Goal: Information Seeking & Learning: Learn about a topic

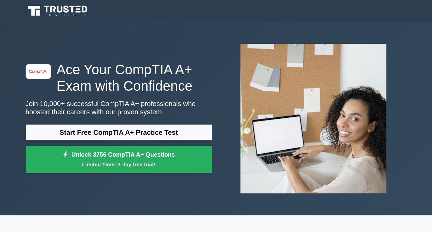
click at [141, 124] on link "Start Free CompTIA A+ Practice Test" at bounding box center [119, 132] width 187 height 16
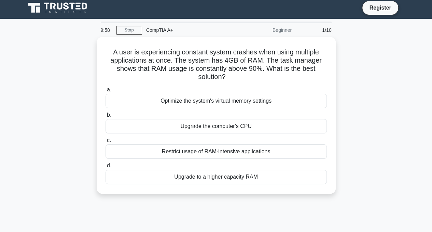
scroll to position [3, 0]
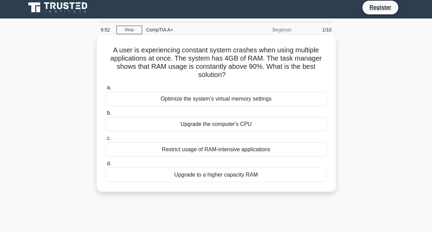
click at [217, 123] on div "Upgrade the computer's CPU" at bounding box center [217, 124] width 222 height 14
click at [106, 115] on input "b. Upgrade the computer's CPU" at bounding box center [106, 113] width 0 height 4
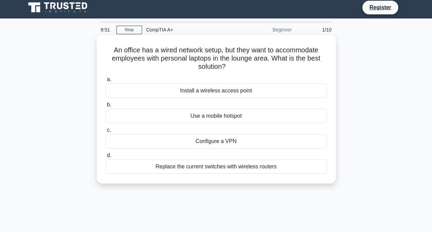
scroll to position [0, 0]
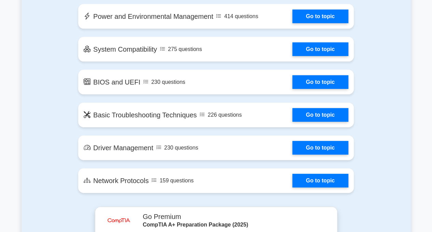
scroll to position [1033, 0]
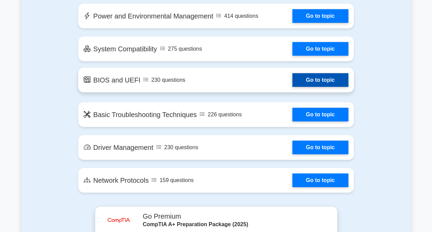
click at [315, 75] on link "Go to topic" at bounding box center [321, 80] width 56 height 14
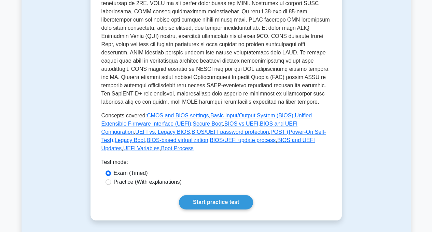
scroll to position [301, 0]
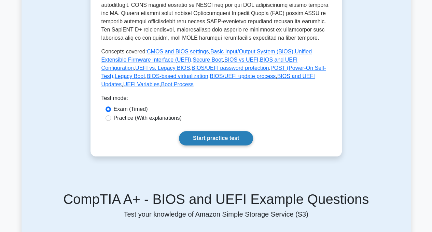
click at [229, 131] on link "Start practice test" at bounding box center [216, 138] width 74 height 14
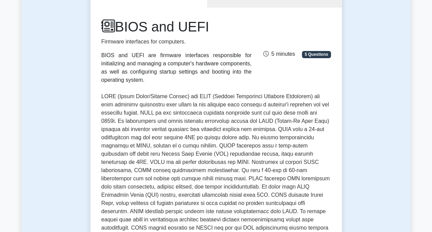
scroll to position [49, 0]
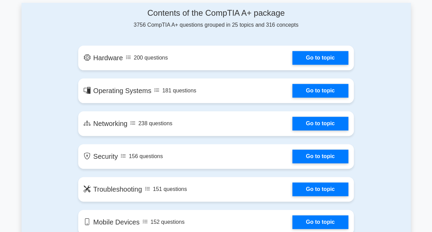
scroll to position [368, 0]
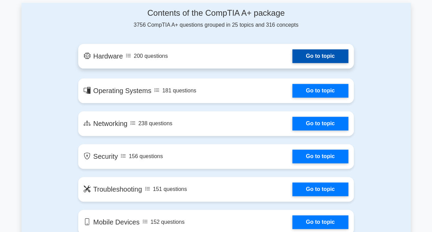
click at [293, 63] on link "Go to topic" at bounding box center [321, 56] width 56 height 14
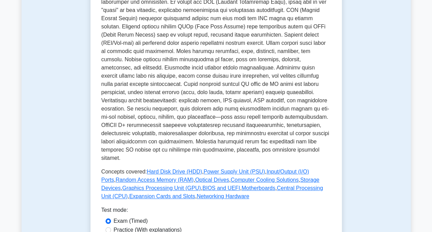
scroll to position [225, 0]
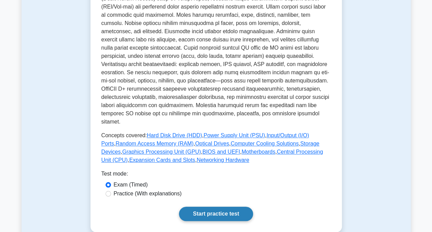
click at [217, 210] on link "Start practice test" at bounding box center [216, 213] width 74 height 14
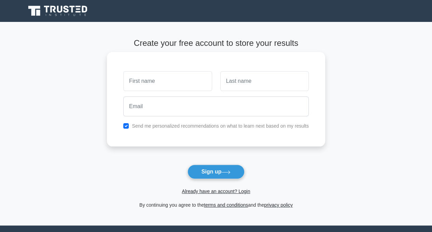
click at [182, 79] on input "text" at bounding box center [167, 81] width 89 height 20
type input "Fazal"
click at [243, 84] on input "text" at bounding box center [265, 81] width 89 height 20
type input "Qadir"
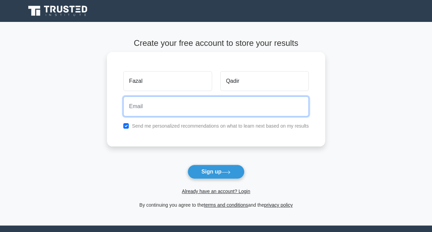
click at [232, 112] on input "email" at bounding box center [216, 106] width 186 height 20
type input "levelcreationers@gmail.com"
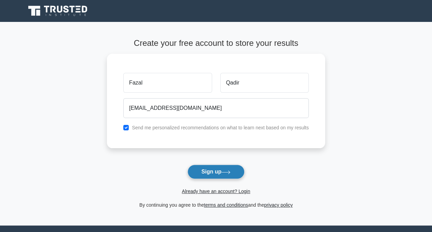
click at [211, 169] on button "Sign up" at bounding box center [216, 171] width 57 height 14
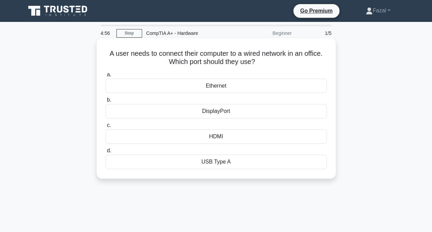
click at [230, 88] on div "Ethernet" at bounding box center [217, 86] width 222 height 14
click at [106, 77] on input "a. Ethernet" at bounding box center [106, 74] width 0 height 4
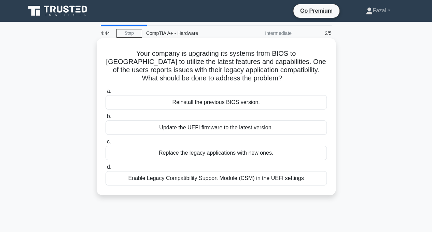
click at [256, 179] on div "Enable Legacy Compatibility Support Module (CSM) in the UEFI settings" at bounding box center [217, 178] width 222 height 14
click at [106, 169] on input "d. Enable Legacy Compatibility Support Module (CSM) in the UEFI settings" at bounding box center [106, 167] width 0 height 4
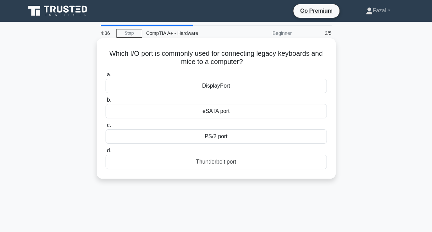
click at [238, 138] on div "PS/2 port" at bounding box center [217, 136] width 222 height 14
click at [106, 128] on input "c. PS/2 port" at bounding box center [106, 125] width 0 height 4
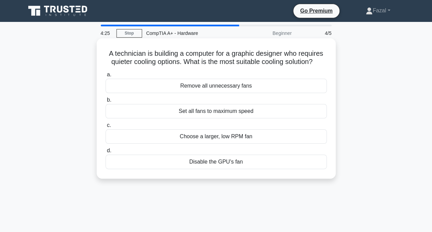
click at [251, 88] on div "Remove all unnecessary fans" at bounding box center [217, 86] width 222 height 14
click at [106, 77] on input "a. Remove all unnecessary fans" at bounding box center [106, 74] width 0 height 4
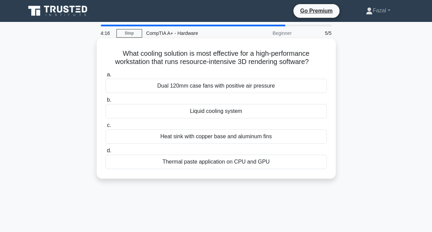
click at [253, 111] on div "Liquid cooling system" at bounding box center [217, 111] width 222 height 14
click at [106, 102] on input "b. Liquid cooling system" at bounding box center [106, 100] width 0 height 4
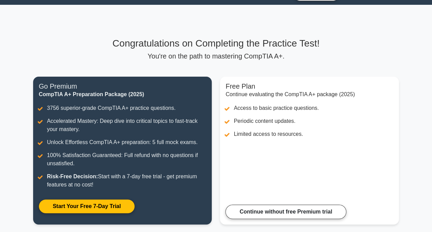
scroll to position [17, 0]
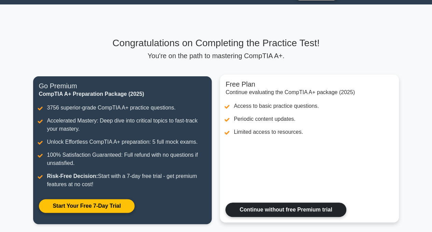
click at [260, 203] on link "Continue without free Premium trial" at bounding box center [286, 209] width 121 height 14
